Goal: Browse casually

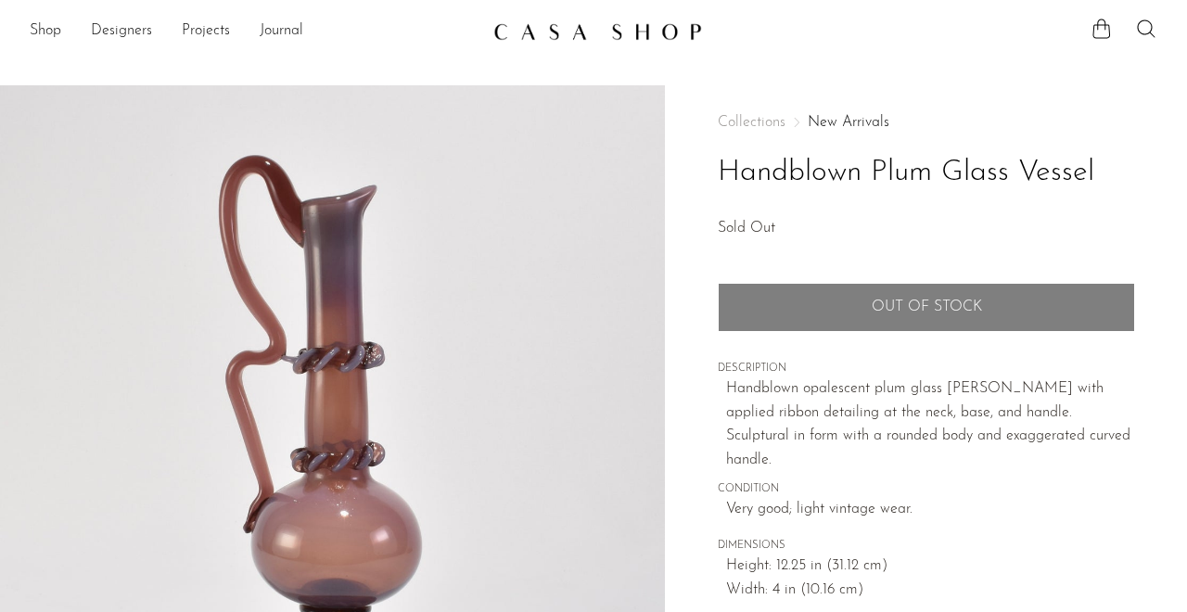
click at [665, 40] on img at bounding box center [597, 31] width 209 height 19
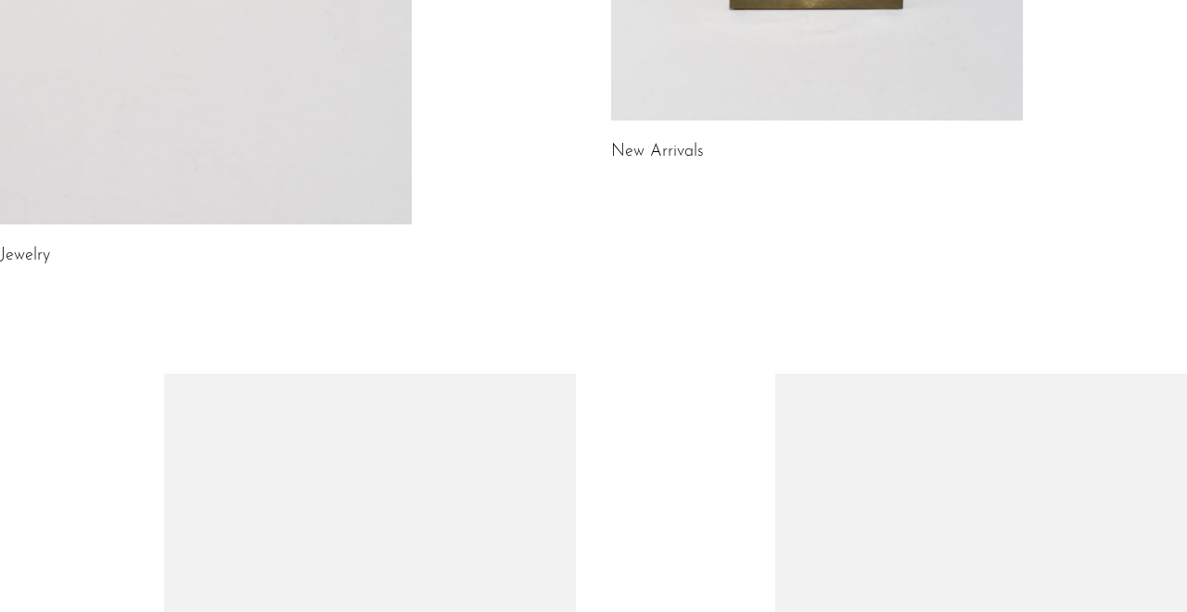
scroll to position [596, 0]
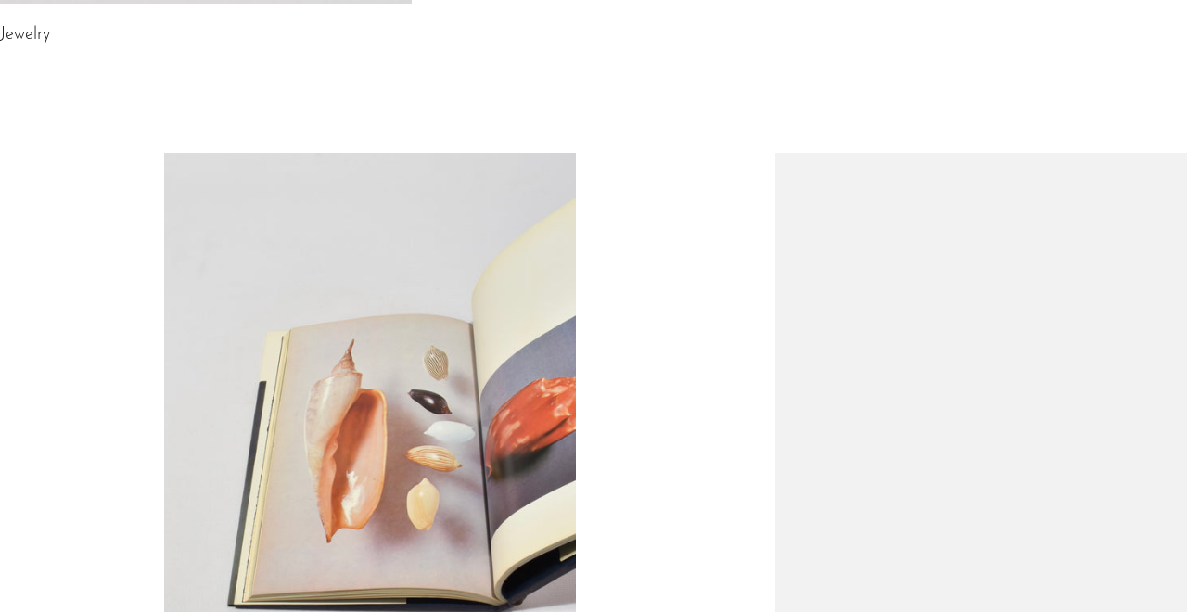
scroll to position [910, 0]
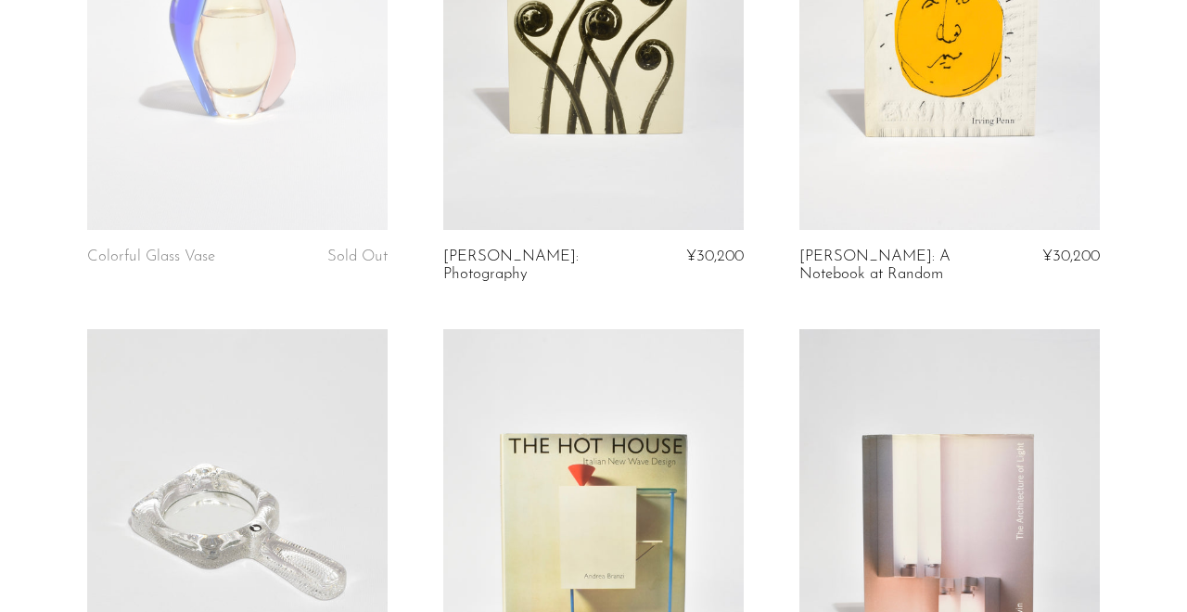
scroll to position [2651, 0]
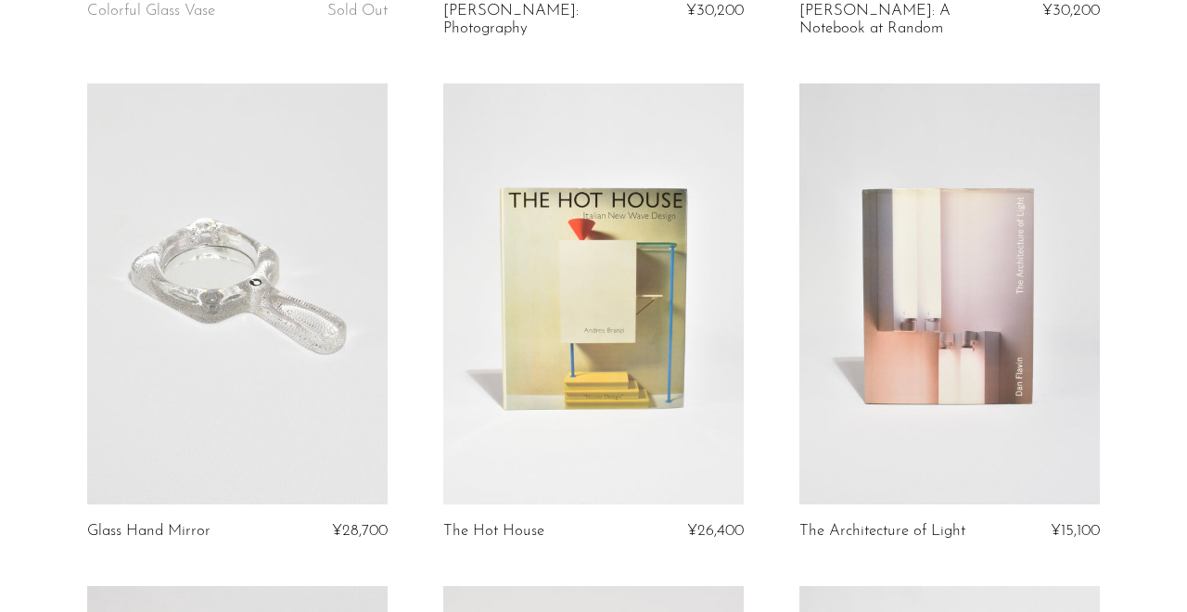
click at [297, 313] on link at bounding box center [237, 293] width 300 height 421
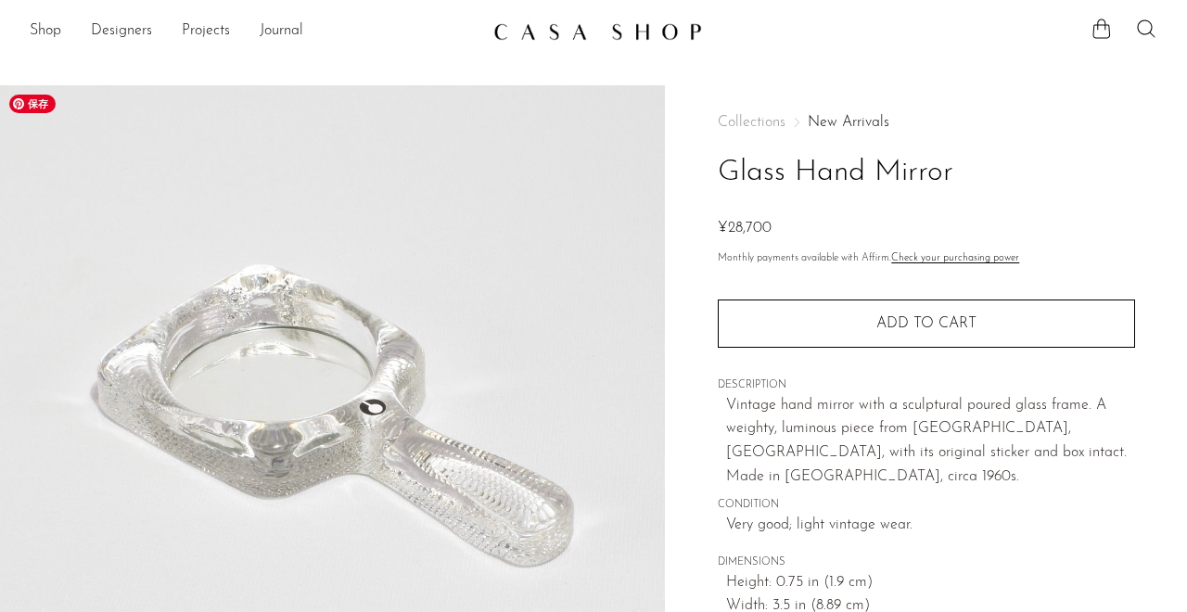
scroll to position [465, 0]
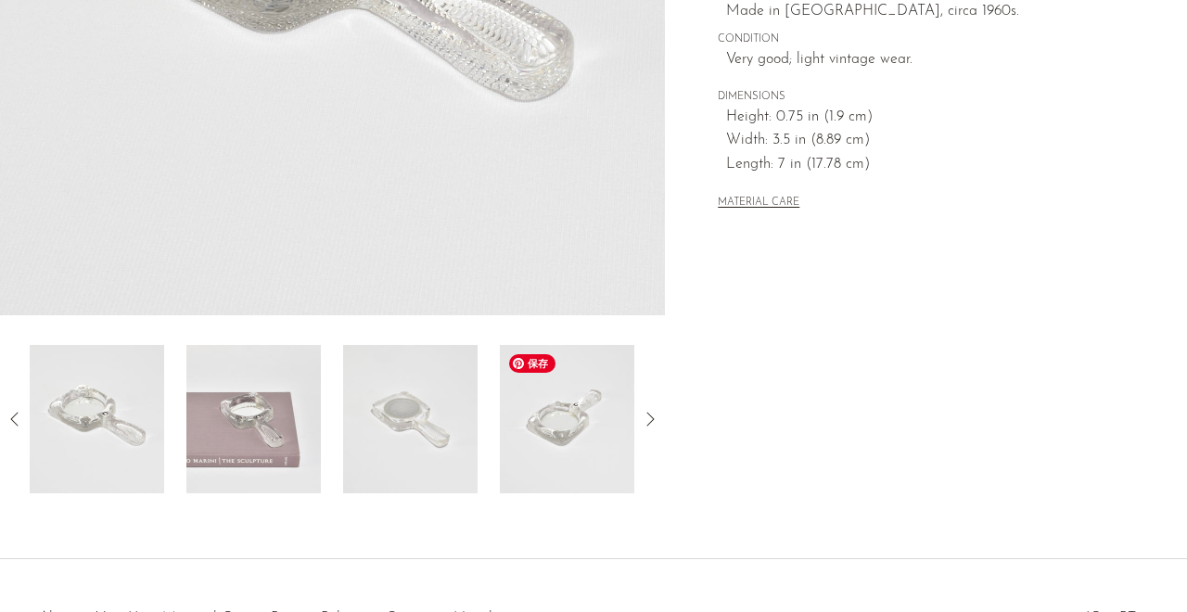
click at [567, 411] on img at bounding box center [567, 419] width 134 height 148
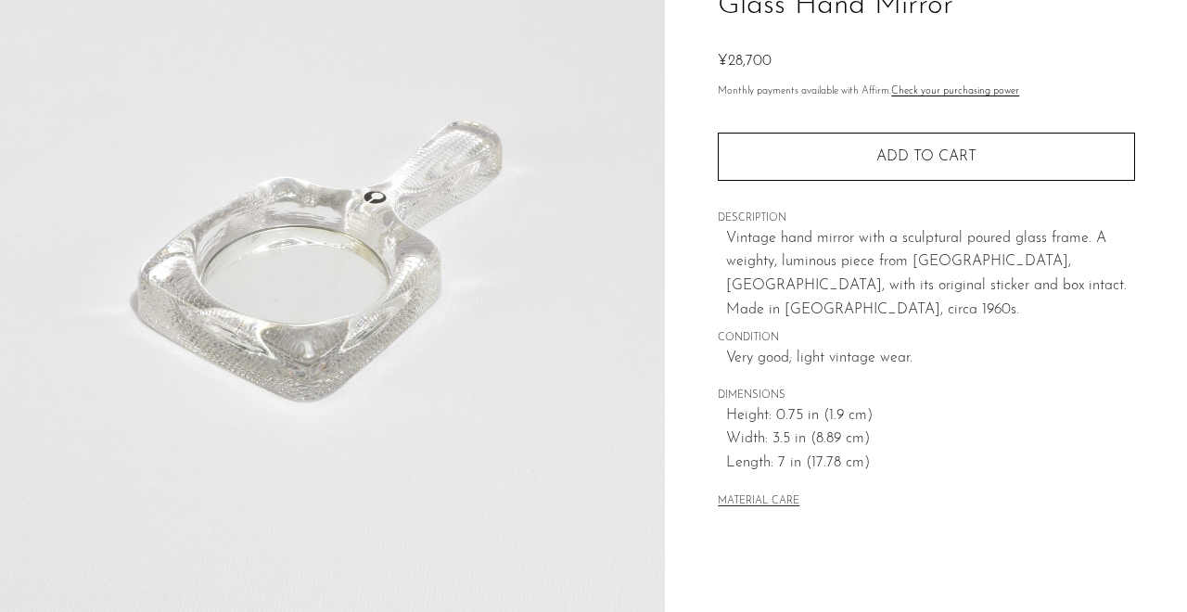
scroll to position [164, 0]
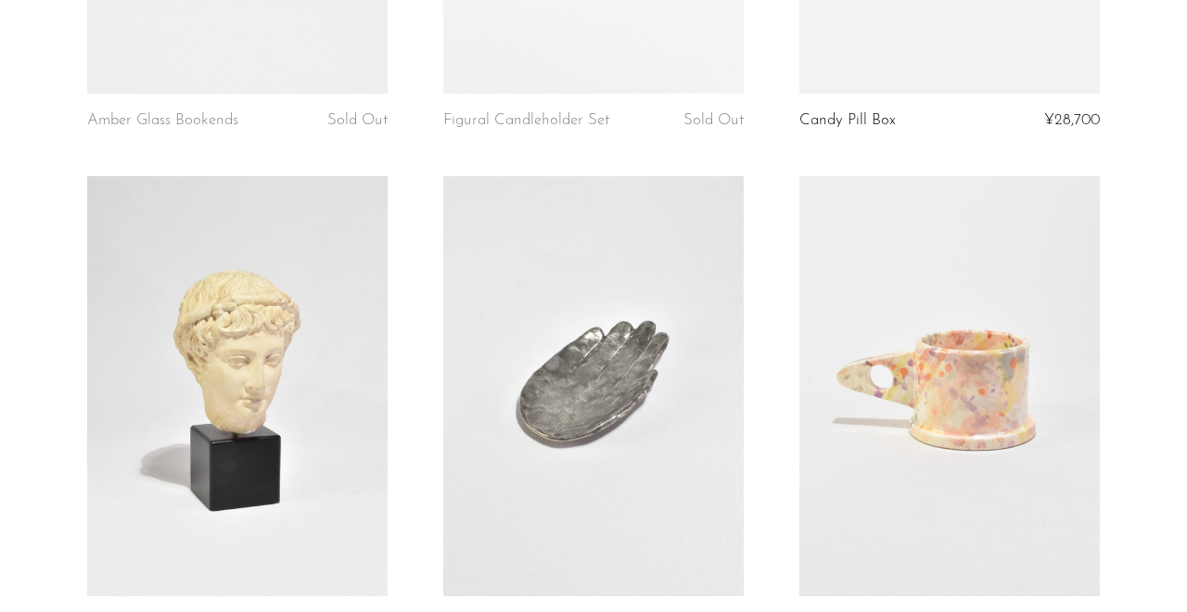
scroll to position [5889, 0]
